Goal: Find specific page/section: Find specific page/section

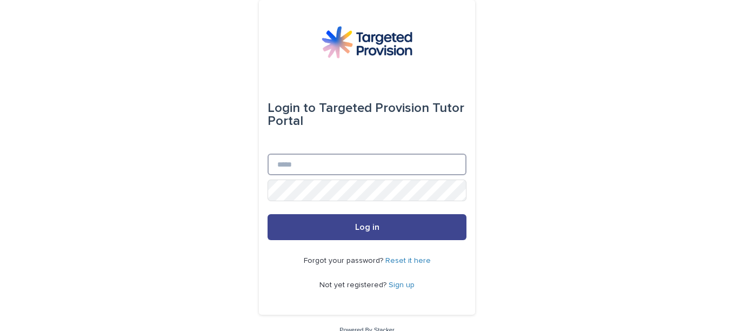
type input "**********"
click at [398, 229] on button "Log in" at bounding box center [366, 227] width 199 height 26
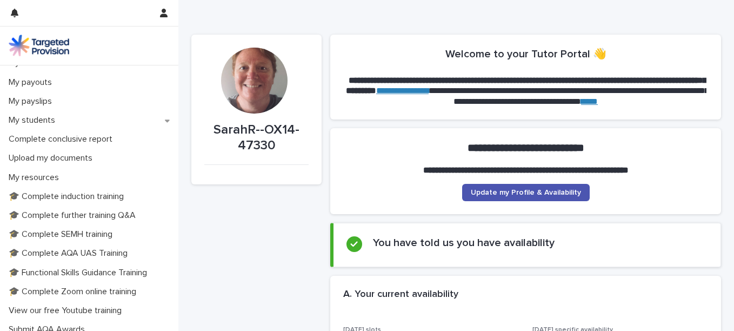
scroll to position [78, 0]
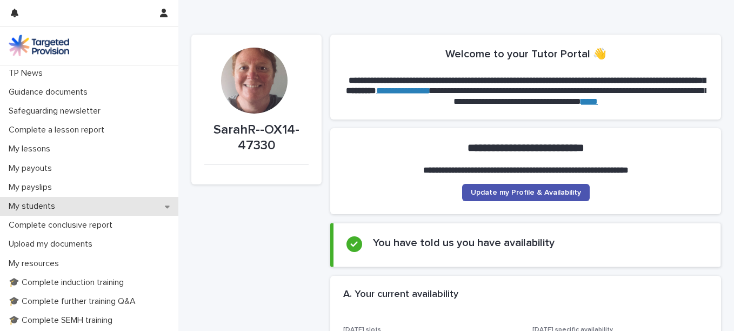
click at [56, 202] on p "My students" at bounding box center [33, 206] width 59 height 10
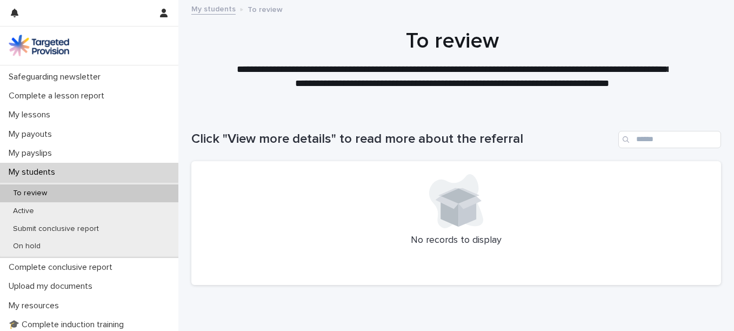
scroll to position [120, 0]
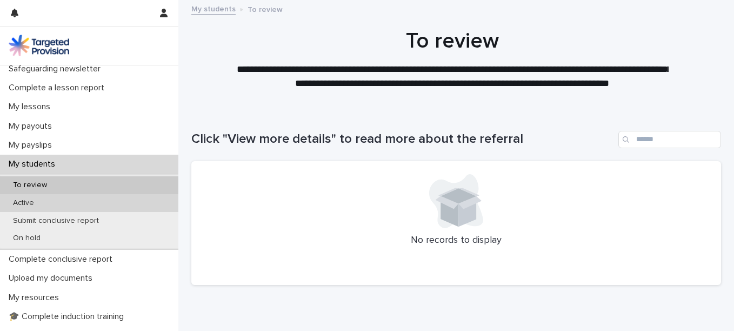
click at [150, 199] on div "Active" at bounding box center [89, 203] width 178 height 18
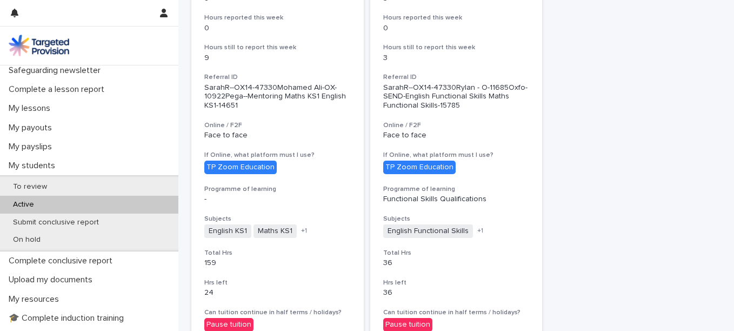
scroll to position [120, 0]
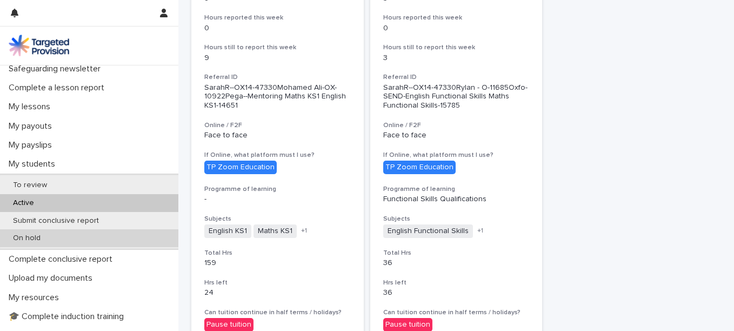
click at [123, 236] on div "On hold" at bounding box center [89, 238] width 178 height 18
